Goal: Complete application form: Complete application form

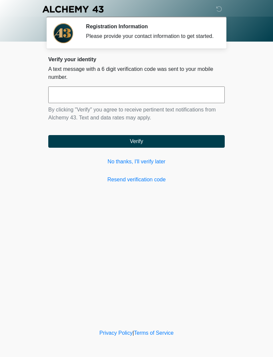
click at [189, 103] on input "text" at bounding box center [136, 95] width 177 height 17
type input "******"
click at [199, 148] on button "Verify" at bounding box center [136, 141] width 177 height 13
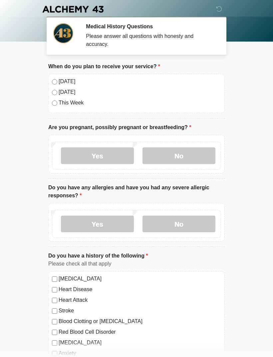
click at [70, 83] on label "Today" at bounding box center [140, 82] width 163 height 8
click at [178, 156] on label "No" at bounding box center [179, 156] width 73 height 17
click at [185, 227] on label "No" at bounding box center [179, 224] width 73 height 17
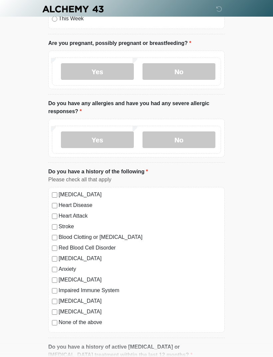
scroll to position [89, 0]
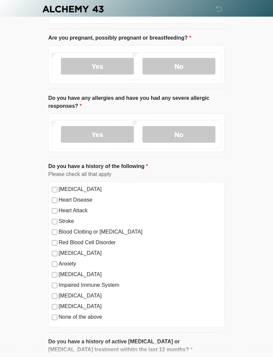
click at [99, 320] on label "None of the above" at bounding box center [140, 318] width 163 height 8
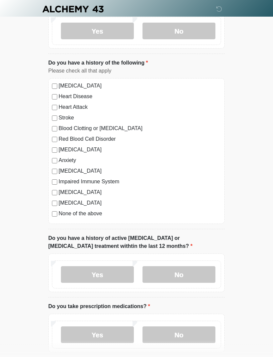
scroll to position [193, 0]
click at [192, 276] on label "No" at bounding box center [179, 275] width 73 height 17
click at [183, 334] on label "No" at bounding box center [179, 334] width 73 height 17
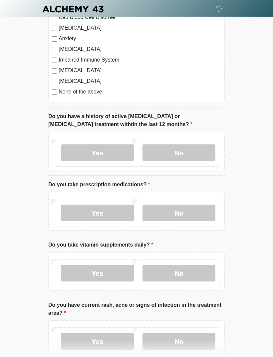
click at [192, 273] on label "No" at bounding box center [179, 274] width 73 height 17
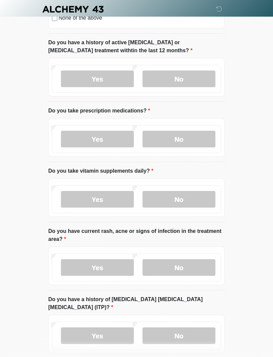
scroll to position [393, 0]
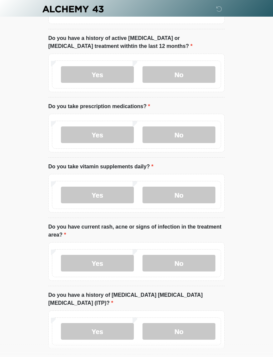
click at [118, 197] on label "Yes" at bounding box center [97, 195] width 73 height 17
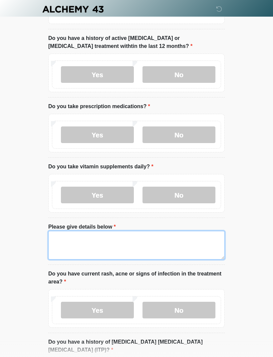
click at [142, 246] on textarea "Please give details below" at bounding box center [136, 245] width 177 height 29
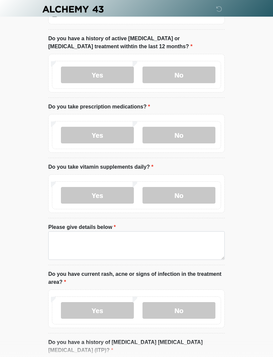
click at [196, 198] on label "No" at bounding box center [179, 195] width 73 height 17
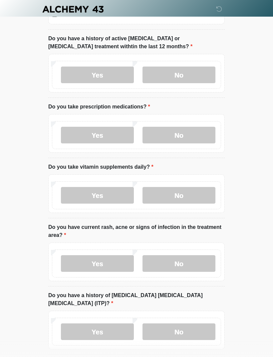
scroll to position [393, 0]
click at [190, 261] on label "No" at bounding box center [179, 263] width 73 height 17
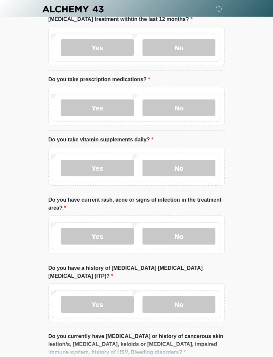
scroll to position [458, 0]
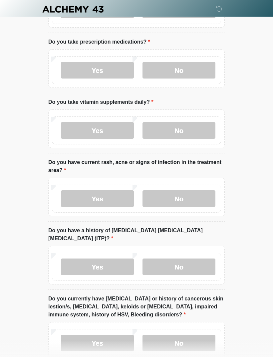
click at [193, 263] on label "No" at bounding box center [179, 267] width 73 height 17
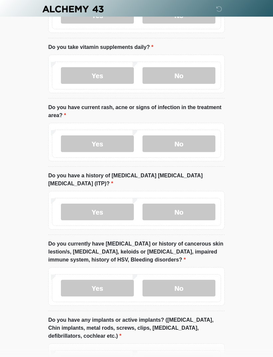
click at [190, 283] on label "No" at bounding box center [179, 289] width 73 height 17
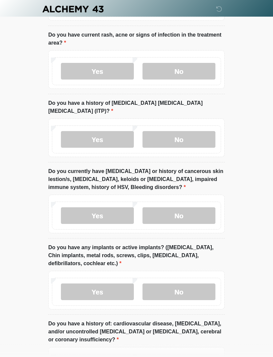
click at [187, 289] on label "No" at bounding box center [179, 292] width 73 height 17
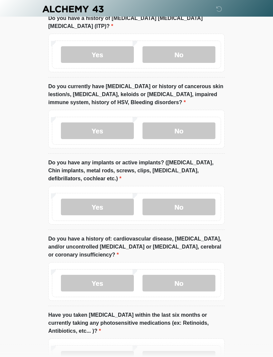
click at [115, 201] on label "Yes" at bounding box center [97, 207] width 73 height 17
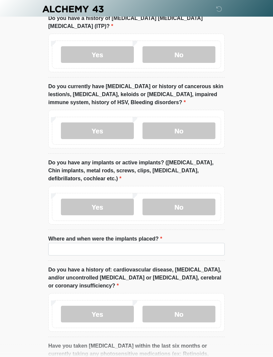
scroll to position [671, 0]
click at [156, 243] on input "Where and when were the implants placed?" at bounding box center [136, 249] width 177 height 13
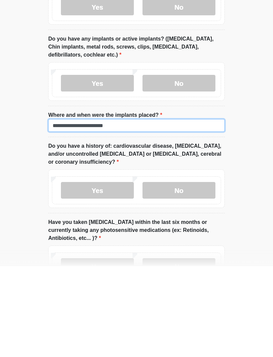
scroll to position [704, 0]
type input "**********"
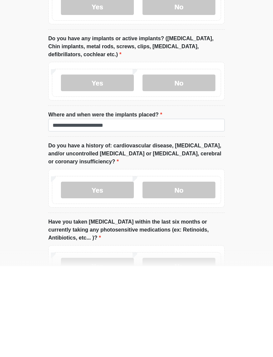
click at [195, 273] on label "No" at bounding box center [179, 281] width 73 height 17
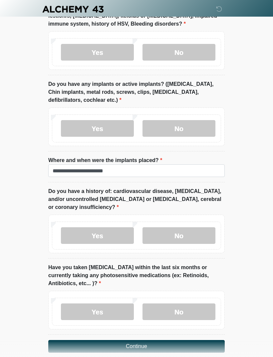
click at [181, 304] on label "No" at bounding box center [179, 312] width 73 height 17
click at [153, 340] on button "Continue" at bounding box center [136, 346] width 177 height 13
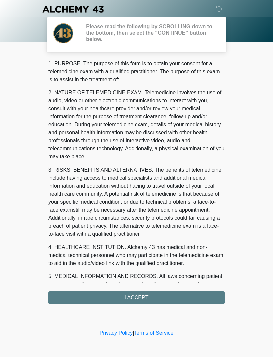
scroll to position [0, 0]
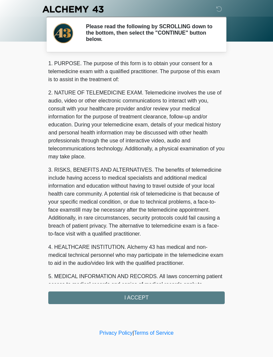
click at [166, 299] on div "1. PURPOSE. The purpose of this form is to obtain your consent for a telemedici…" at bounding box center [136, 182] width 177 height 245
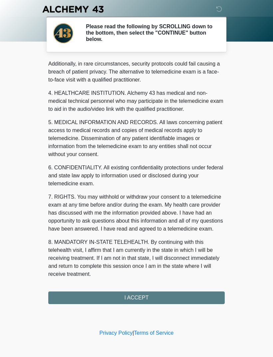
scroll to position [162, 0]
click at [148, 297] on button "I ACCEPT" at bounding box center [136, 298] width 177 height 13
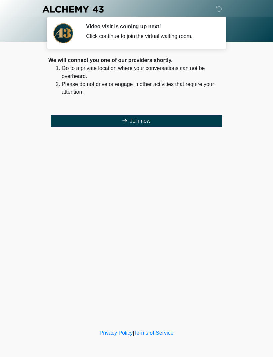
click at [169, 125] on button "Join now" at bounding box center [136, 121] width 171 height 13
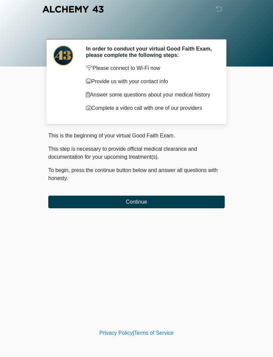
click at [141, 200] on button "Continue" at bounding box center [136, 202] width 177 height 13
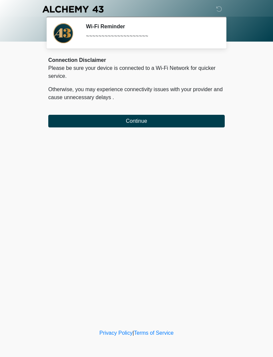
click at [154, 116] on button "Continue" at bounding box center [136, 121] width 177 height 13
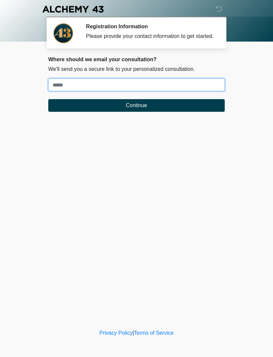
click at [56, 91] on input "Where should we email your treatment plan?" at bounding box center [136, 85] width 177 height 13
type input "**********"
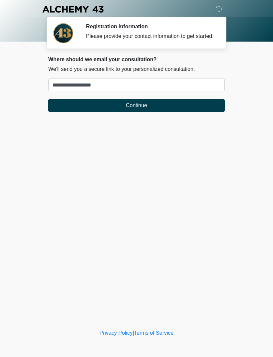
click at [83, 112] on button "Continue" at bounding box center [136, 105] width 177 height 13
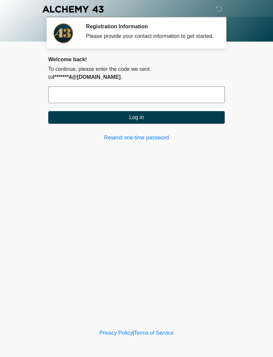
click at [69, 96] on input "text" at bounding box center [136, 95] width 177 height 17
type input "******"
click at [78, 119] on button "Log in" at bounding box center [136, 117] width 177 height 13
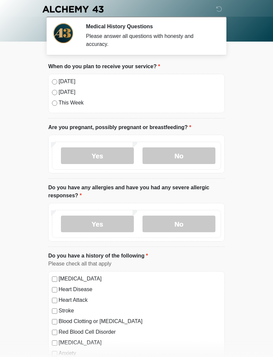
click at [163, 154] on label "No" at bounding box center [179, 156] width 73 height 17
click at [78, 229] on label "Yes" at bounding box center [97, 224] width 73 height 17
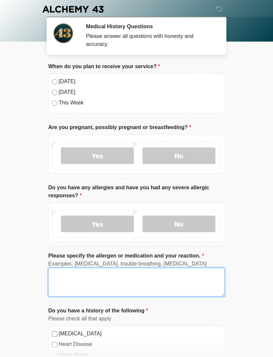
click at [61, 284] on textarea "Please specify the allergen or medication and your reaction." at bounding box center [136, 282] width 177 height 29
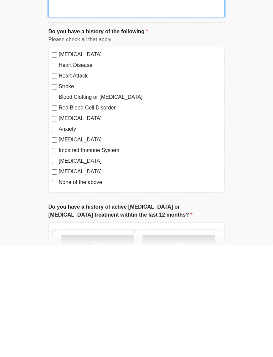
scroll to position [168, 0]
type textarea "**********"
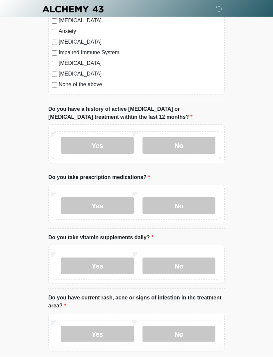
scroll to position [380, 0]
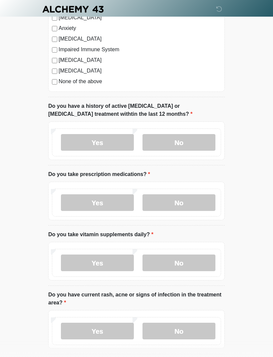
click at [163, 138] on label "No" at bounding box center [179, 142] width 73 height 17
click at [169, 197] on label "No" at bounding box center [179, 203] width 73 height 17
click at [166, 266] on label "No" at bounding box center [179, 263] width 73 height 17
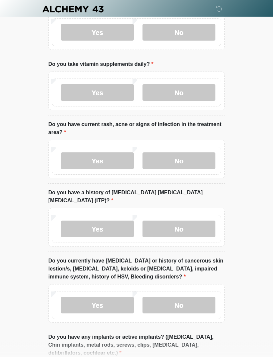
scroll to position [553, 0]
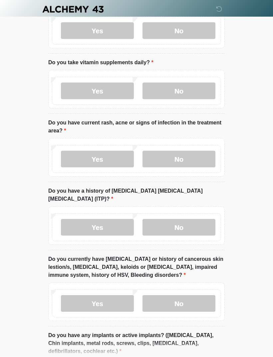
click at [177, 153] on label "No" at bounding box center [179, 159] width 73 height 17
click at [168, 219] on label "No" at bounding box center [179, 227] width 73 height 17
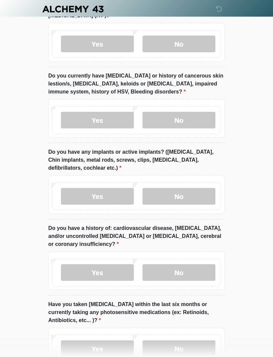
scroll to position [737, 0]
click at [166, 112] on label "No" at bounding box center [179, 120] width 73 height 17
click at [174, 188] on label "No" at bounding box center [179, 196] width 73 height 17
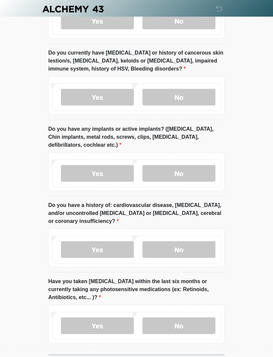
scroll to position [773, 0]
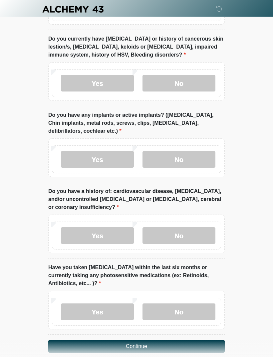
click at [172, 228] on label "No" at bounding box center [179, 236] width 73 height 17
click at [164, 304] on label "No" at bounding box center [179, 312] width 73 height 17
click at [68, 340] on button "Continue" at bounding box center [136, 346] width 177 height 13
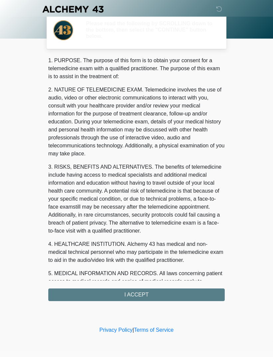
scroll to position [0, 0]
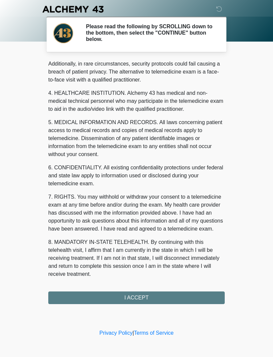
click at [68, 302] on button "I ACCEPT" at bounding box center [136, 298] width 177 height 13
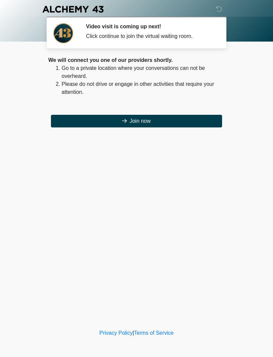
click at [72, 121] on button "Join now" at bounding box center [136, 121] width 171 height 13
